Goal: Entertainment & Leisure: Consume media (video, audio)

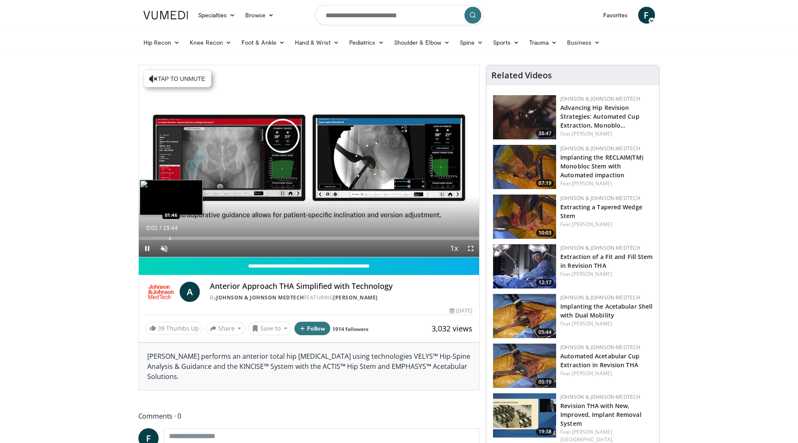
click at [170, 235] on div "Loaded : 3.34% 00:01 01:46" at bounding box center [309, 236] width 341 height 8
click at [195, 236] on div "Loaded : 10.14% 03:17 03:15" at bounding box center [309, 236] width 341 height 8
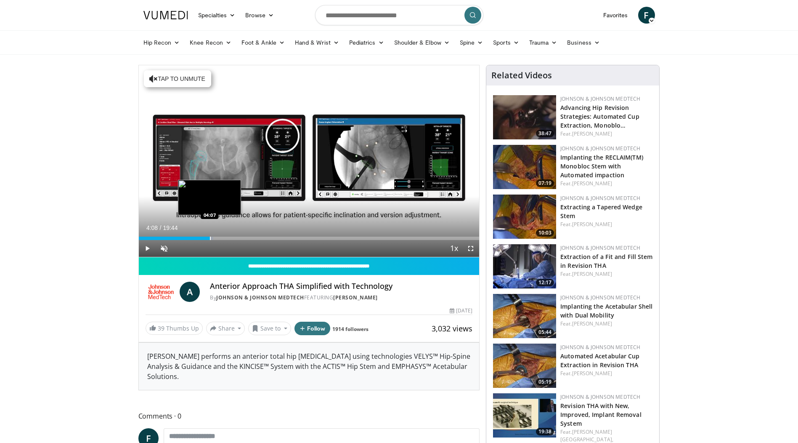
click at [210, 239] on div "Progress Bar" at bounding box center [210, 238] width 1 height 3
click at [229, 241] on div "Current Time 4:10 / Duration 19:44 Pause Skip Backward Skip Forward Unmute Load…" at bounding box center [309, 248] width 341 height 17
click at [229, 238] on div "Loaded : 26.20% 04:10 05:14" at bounding box center [309, 238] width 341 height 3
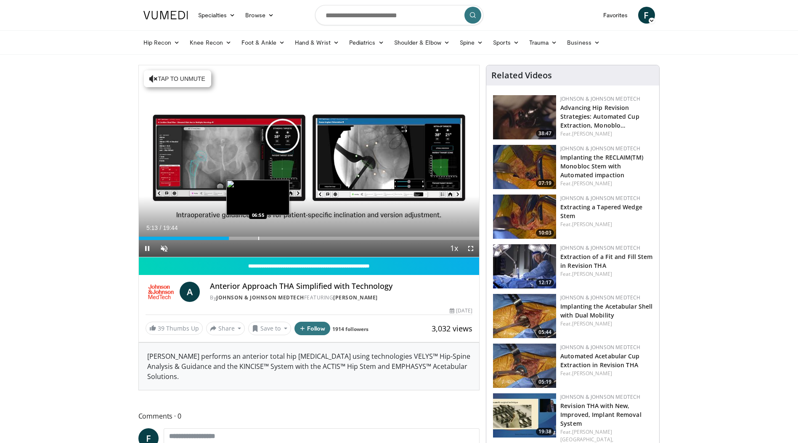
click at [259, 238] on div "Progress Bar" at bounding box center [258, 238] width 1 height 3
click at [296, 238] on div "Progress Bar" at bounding box center [295, 238] width 1 height 3
click at [294, 237] on div "Progress Bar" at bounding box center [294, 238] width 1 height 3
click at [266, 237] on div "Progress Bar" at bounding box center [266, 238] width 1 height 3
click at [258, 237] on div "06:55" at bounding box center [199, 238] width 120 height 3
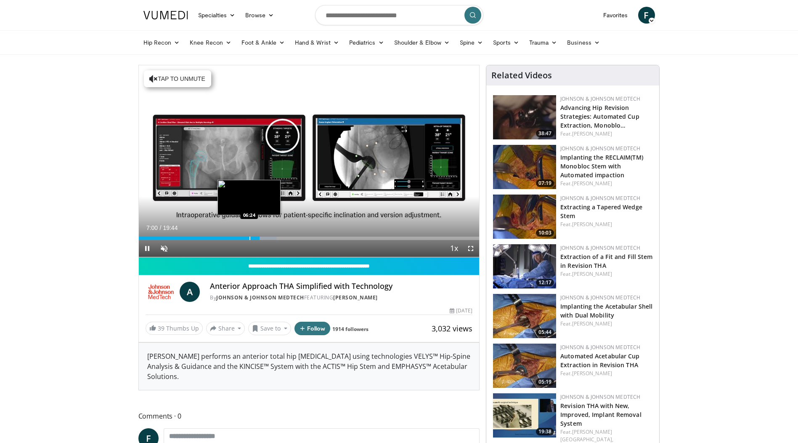
click at [250, 237] on div "Progress Bar" at bounding box center [250, 238] width 1 height 3
click at [238, 238] on div "Progress Bar" at bounding box center [238, 238] width 1 height 3
click at [225, 238] on div "Progress Bar" at bounding box center [225, 238] width 1 height 3
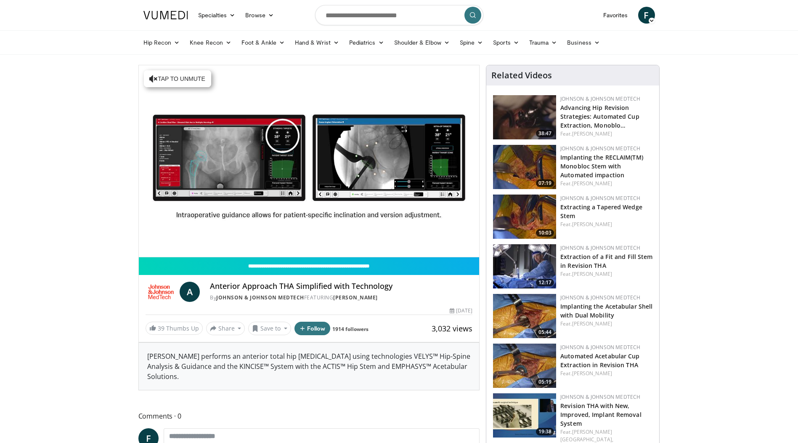
drag, startPoint x: 240, startPoint y: 239, endPoint x: 234, endPoint y: 239, distance: 5.5
click at [239, 239] on div "10 seconds Tap to unmute" at bounding box center [309, 161] width 341 height 192
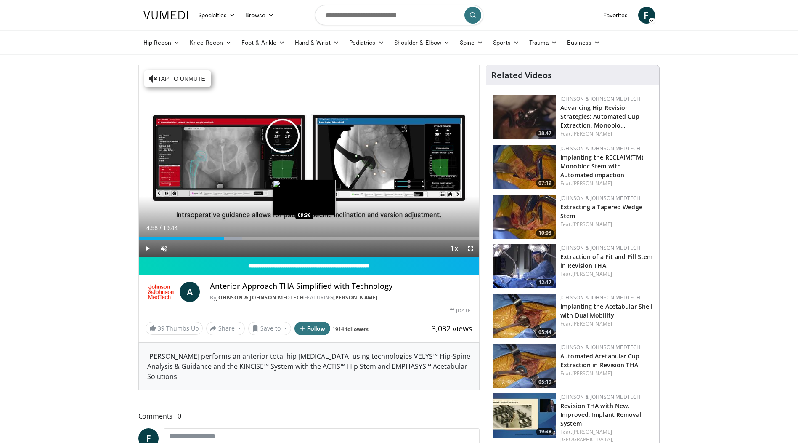
click at [305, 237] on div "Progress Bar" at bounding box center [305, 238] width 1 height 3
click at [343, 237] on div "Progress Bar" at bounding box center [343, 238] width 1 height 3
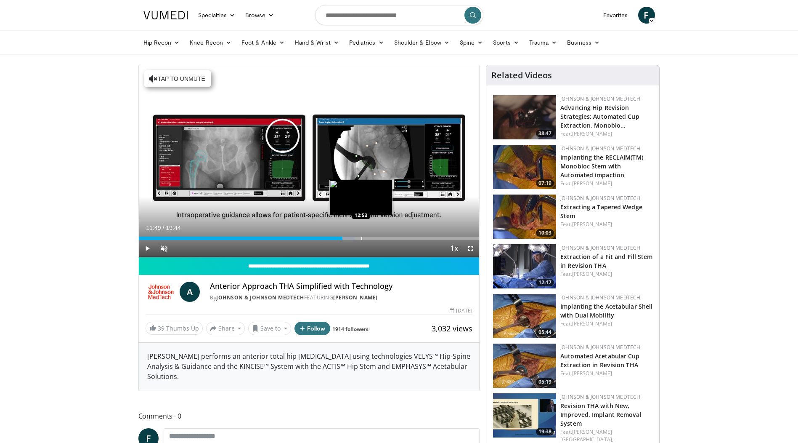
click at [362, 239] on div "Progress Bar" at bounding box center [362, 238] width 1 height 3
click at [405, 240] on div "Current Time 12:52 / Duration 19:44 Play Skip Backward Skip Forward Unmute Load…" at bounding box center [309, 248] width 341 height 17
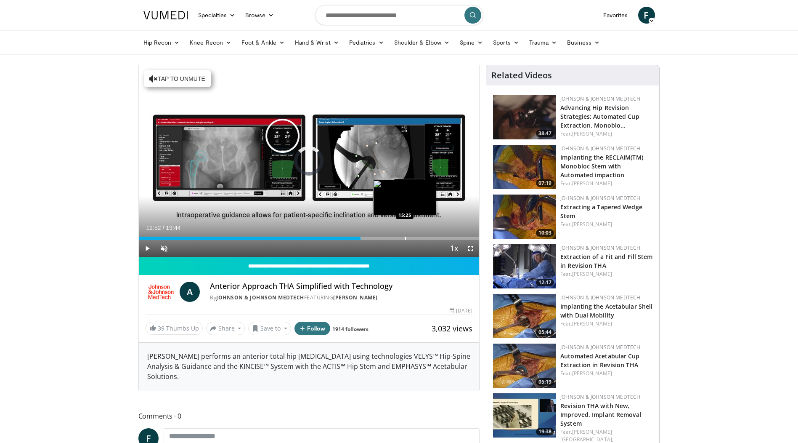
click at [405, 238] on div "Progress Bar" at bounding box center [405, 238] width 1 height 3
click at [430, 238] on div "Progress Bar" at bounding box center [430, 238] width 1 height 3
click at [415, 237] on div "Progress Bar" at bounding box center [415, 238] width 1 height 3
click at [150, 245] on span "Video Player" at bounding box center [147, 248] width 17 height 17
click at [426, 238] on div "Progress Bar" at bounding box center [426, 238] width 1 height 3
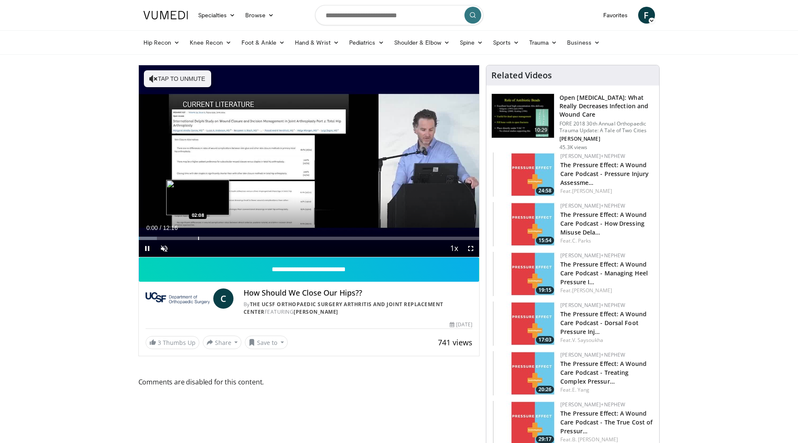
click at [198, 238] on div "Progress Bar" at bounding box center [198, 238] width 1 height 3
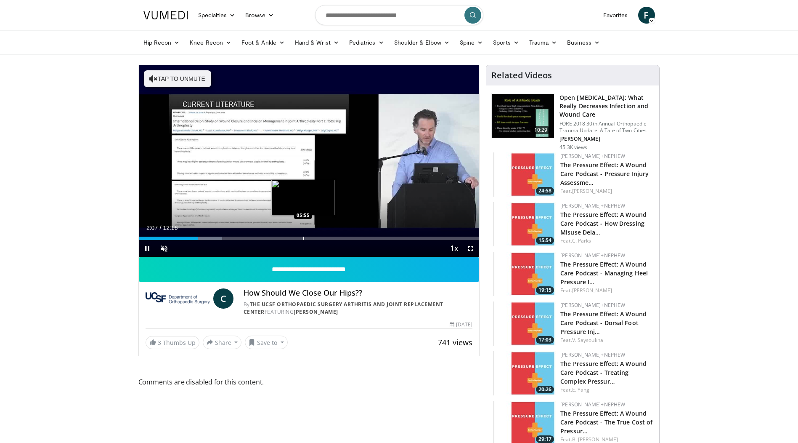
click at [303, 236] on div "Loaded : 24.48% 02:07 05:55" at bounding box center [309, 236] width 341 height 8
click at [351, 239] on div "Loaded : 56.96% 05:58 07:40" at bounding box center [309, 238] width 341 height 3
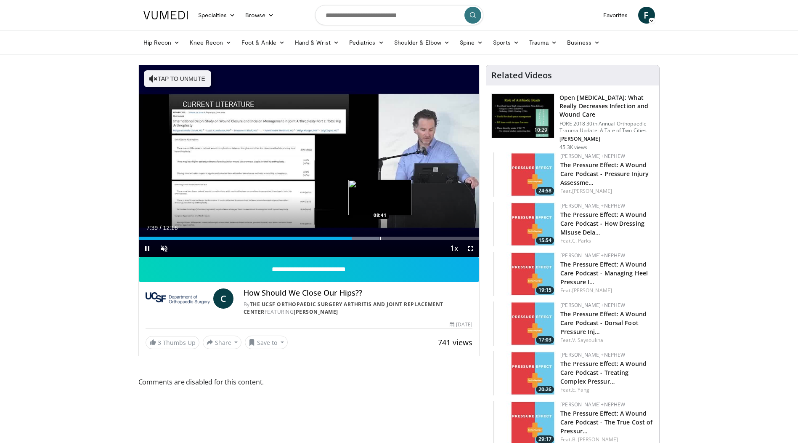
click at [380, 238] on div "Progress Bar" at bounding box center [380, 238] width 1 height 3
click at [414, 237] on div "Loaded : 74.80% 08:41 09:50" at bounding box center [309, 238] width 341 height 3
